Goal: Check status: Verify the current state of an ongoing process or item

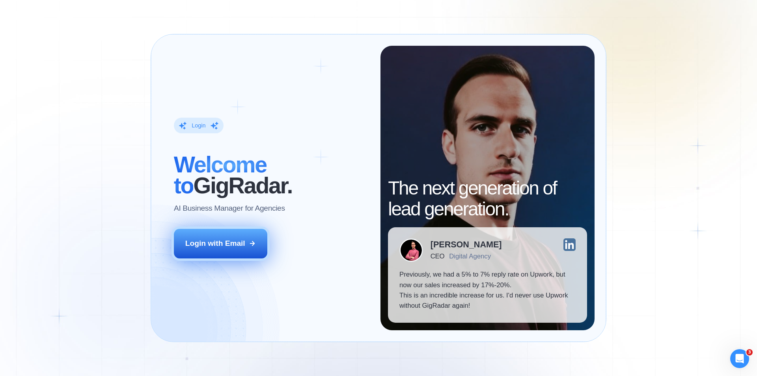
click at [237, 246] on div "Login with Email" at bounding box center [215, 243] width 60 height 10
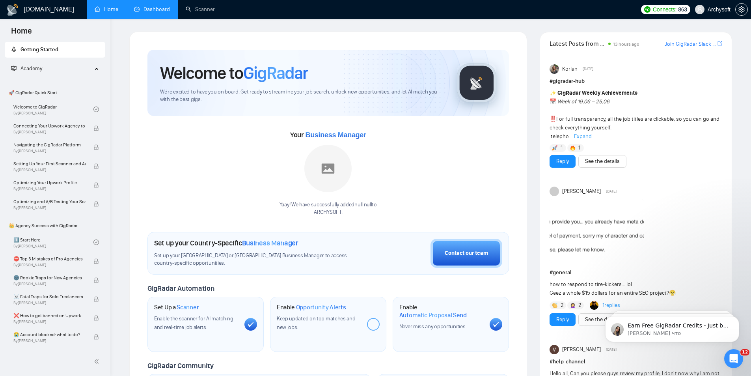
click at [145, 6] on link "Dashboard" at bounding box center [152, 9] width 36 height 7
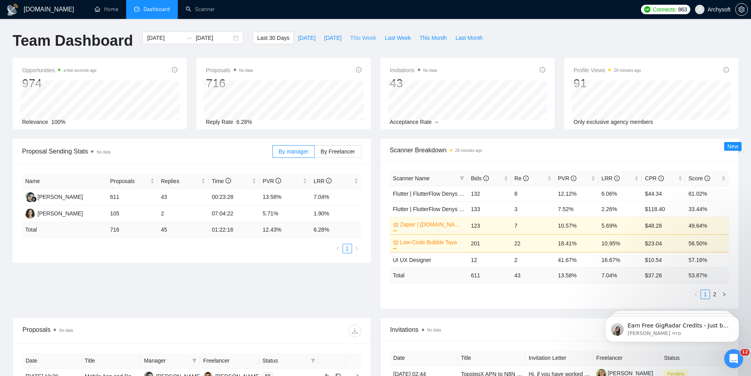
click at [355, 37] on span "This Week" at bounding box center [363, 37] width 26 height 9
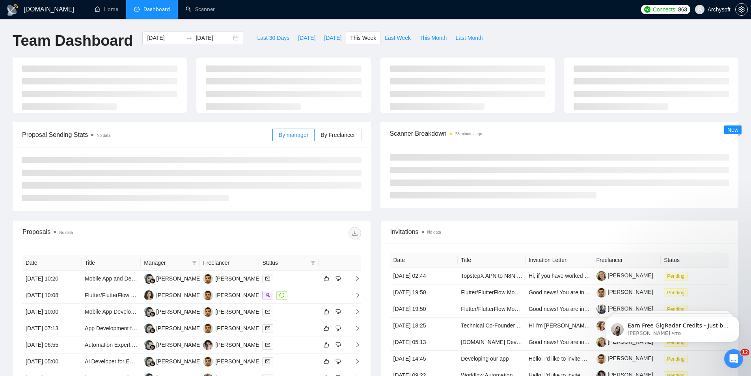
type input "[DATE]"
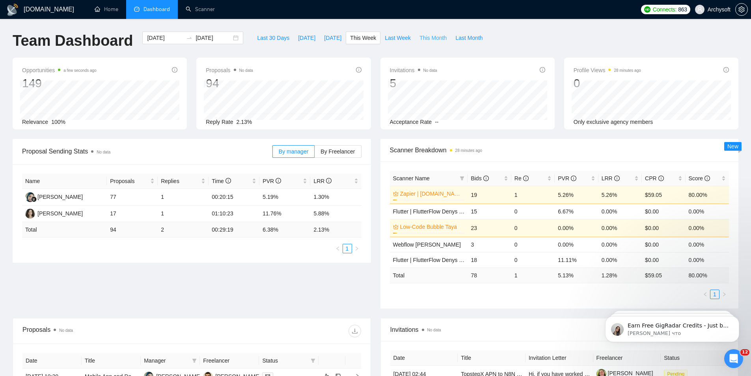
click at [427, 39] on span "This Month" at bounding box center [432, 37] width 27 height 9
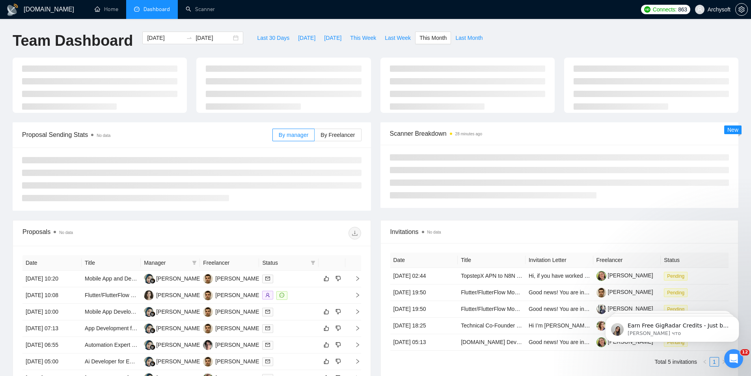
type input "[DATE]"
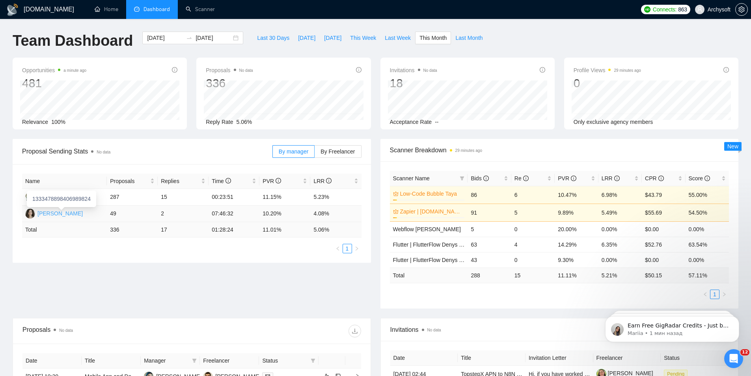
click at [83, 214] on div "[PERSON_NAME]" at bounding box center [59, 213] width 45 height 9
